Goal: Information Seeking & Learning: Learn about a topic

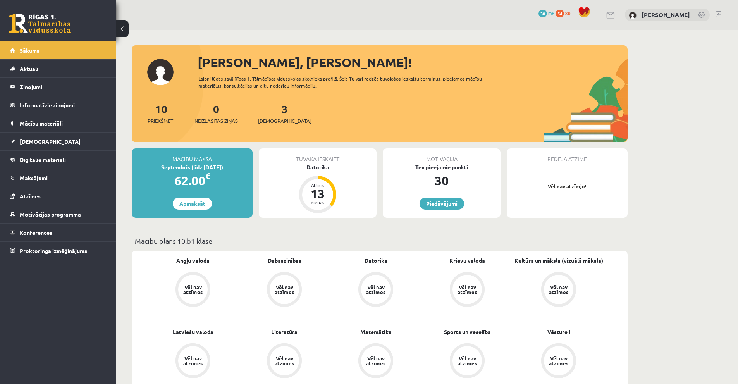
click at [318, 166] on div "Datorika" at bounding box center [318, 167] width 118 height 8
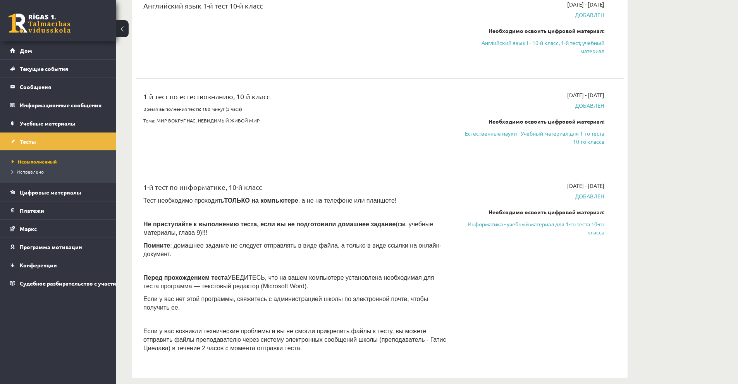
scroll to position [155, 0]
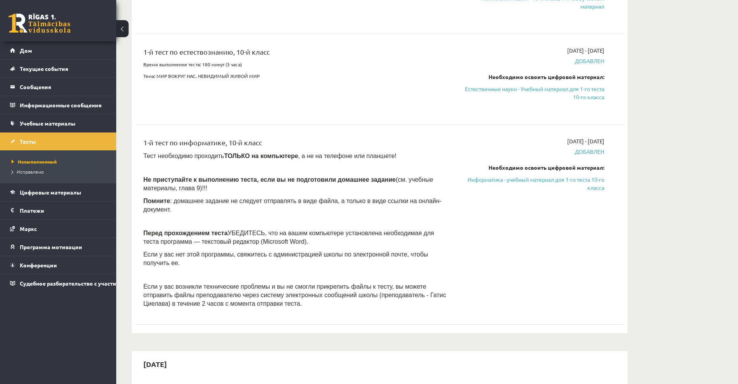
click at [287, 230] on font "УБЕДИТЕСЬ, что на вашем компьютере установлена ​​необходимая для теста программ…" at bounding box center [288, 237] width 291 height 15
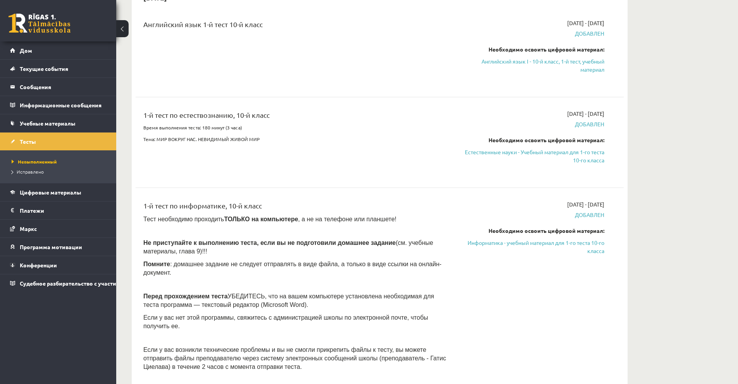
scroll to position [194, 0]
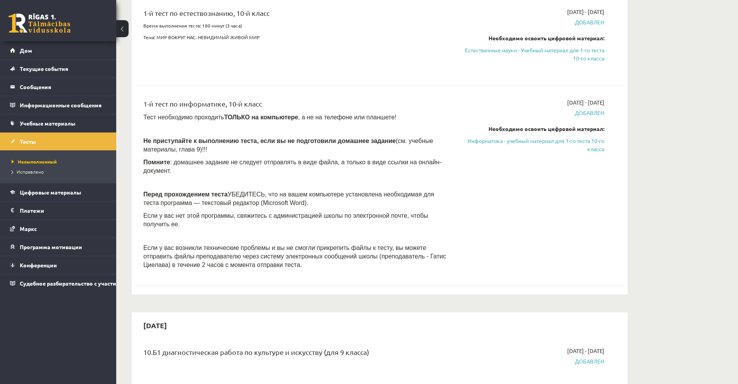
click at [55, 34] on div "0 Подарки 30 депутат 54 опыт" at bounding box center [58, 20] width 116 height 41
click at [54, 32] on link at bounding box center [40, 23] width 62 height 19
